Goal: Check status: Check status

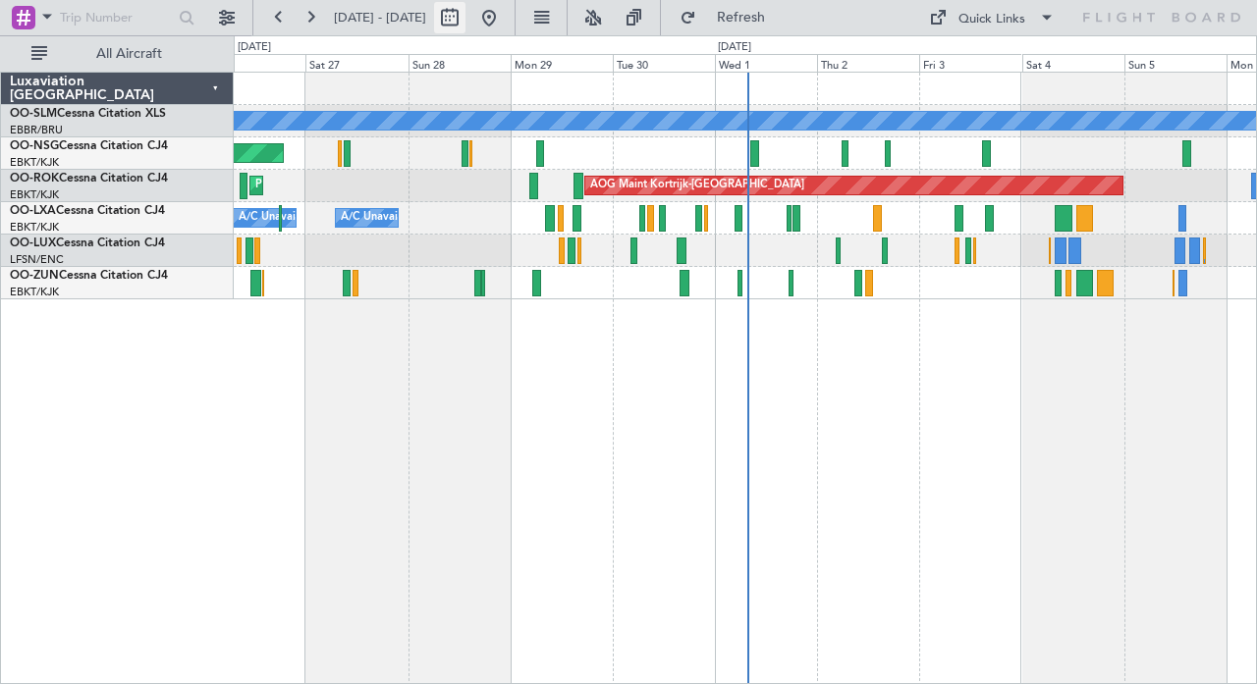
click at [465, 13] on button at bounding box center [449, 17] width 31 height 31
select select "9"
select select "2025"
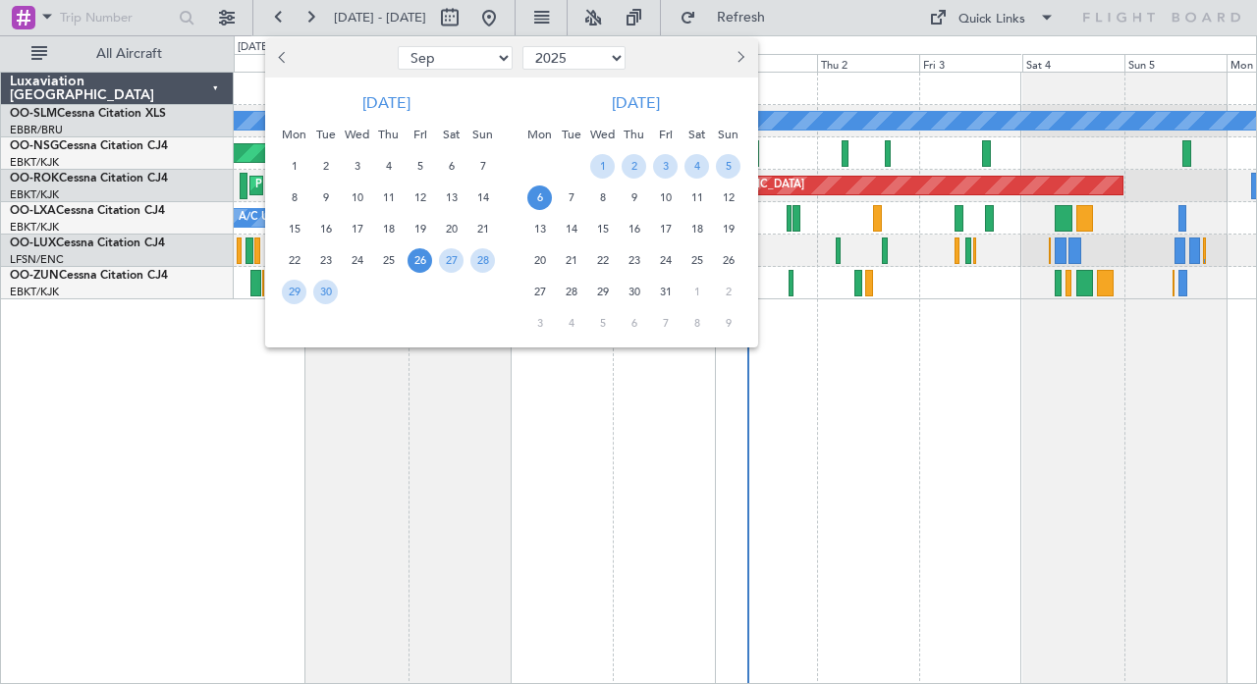
click at [614, 156] on div "1" at bounding box center [602, 165] width 31 height 31
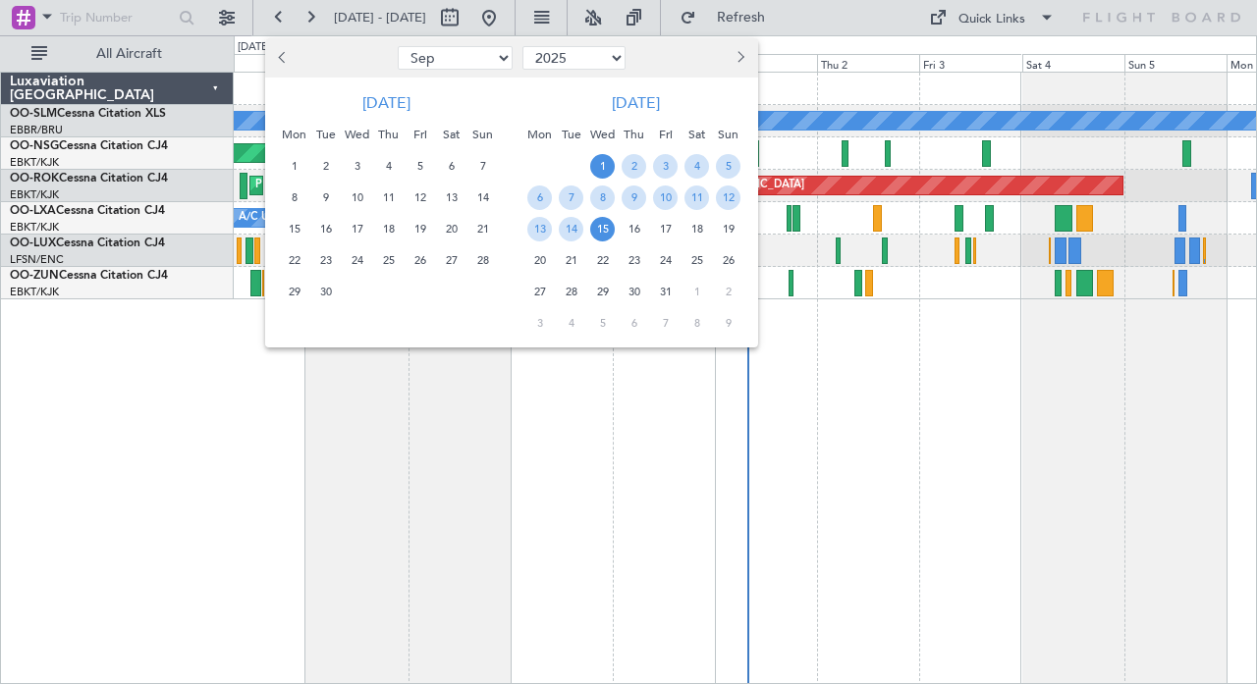
click at [600, 230] on span "15" at bounding box center [602, 229] width 25 height 25
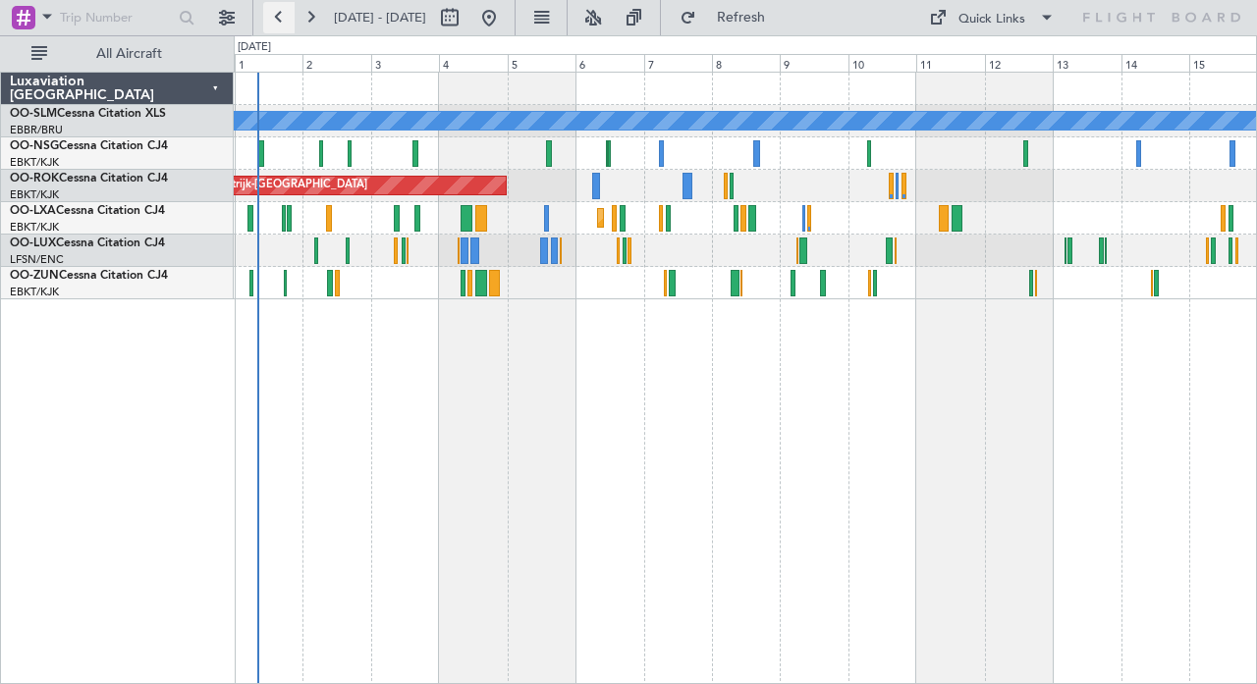
click at [280, 17] on button at bounding box center [278, 17] width 31 height 31
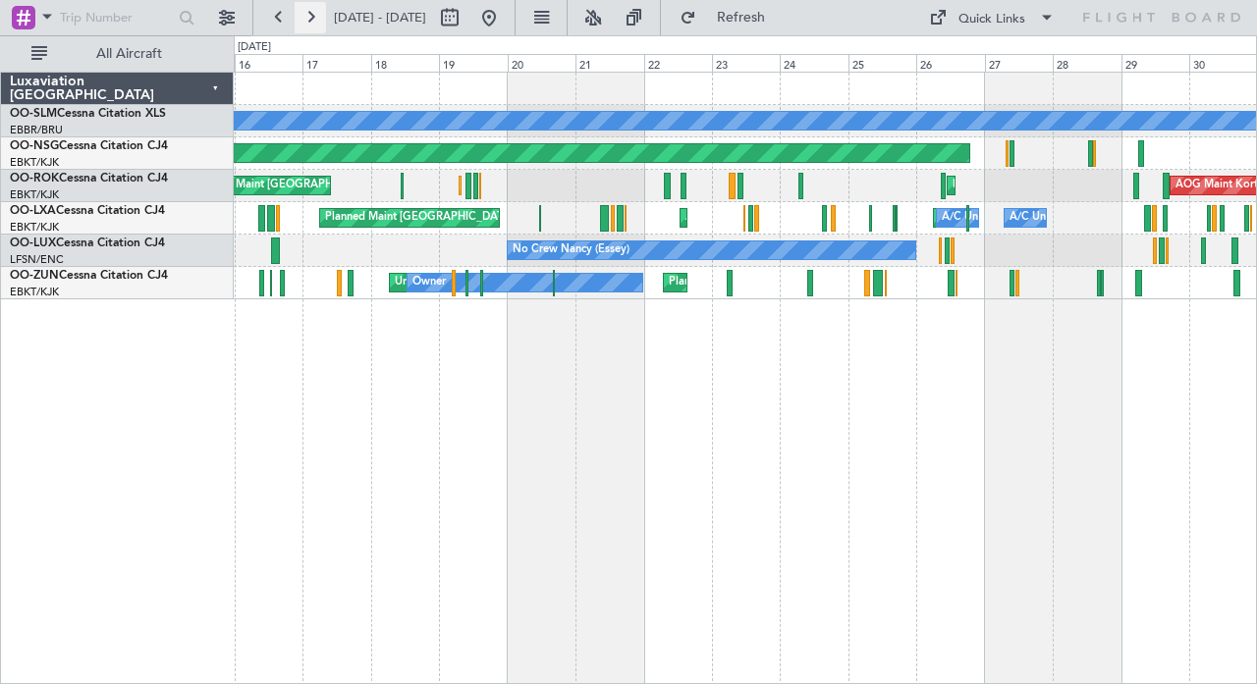
click at [315, 16] on button at bounding box center [310, 17] width 31 height 31
